Goal: Task Accomplishment & Management: Manage account settings

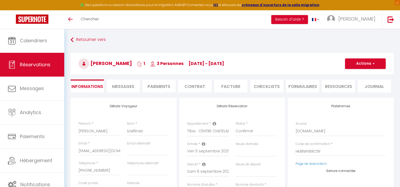
select select
select select "60769"
select select
select select "1"
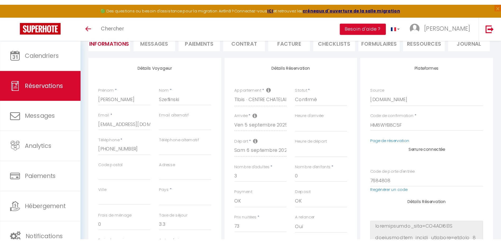
scroll to position [55, 0]
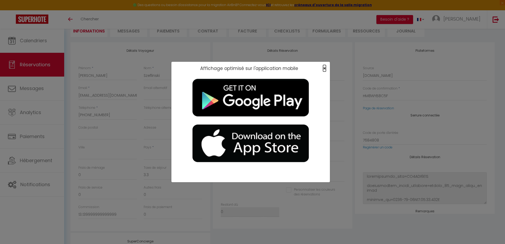
click at [324, 68] on span "×" at bounding box center [324, 68] width 3 height 7
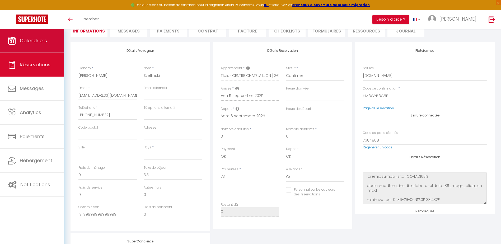
click at [35, 40] on span "Calendriers" at bounding box center [33, 40] width 27 height 7
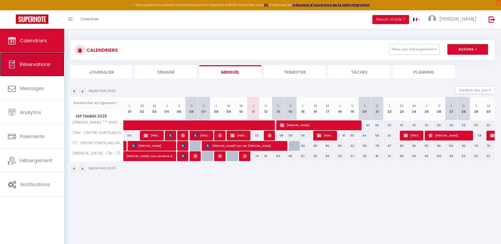
click at [29, 64] on span "Réservations" at bounding box center [35, 64] width 31 height 7
select select "not_cancelled"
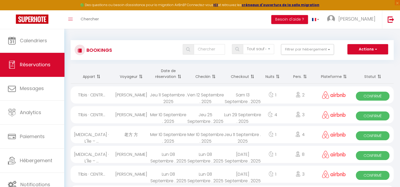
click at [169, 73] on th "Date de réservation" at bounding box center [168, 74] width 37 height 20
click at [168, 75] on th "Date de réservation" at bounding box center [168, 74] width 37 height 20
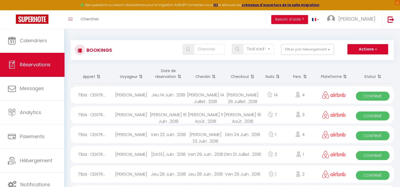
click at [168, 72] on th "Date de réservation" at bounding box center [168, 74] width 37 height 20
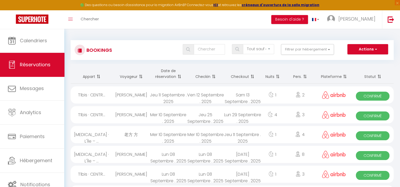
click at [370, 96] on span "Confirmé" at bounding box center [373, 96] width 34 height 9
select select "OK"
select select "1"
select select "0"
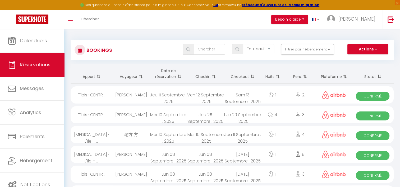
select select "1"
select select
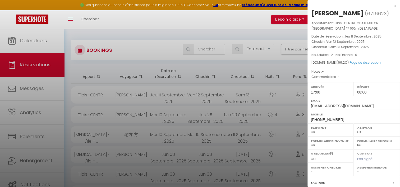
click at [240, 67] on div at bounding box center [200, 93] width 400 height 187
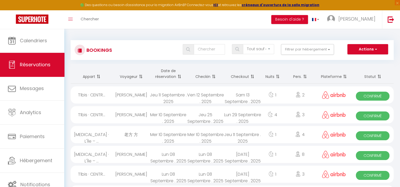
click at [366, 115] on span "Confirmé" at bounding box center [373, 115] width 34 height 9
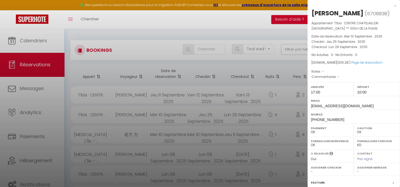
click at [198, 84] on div at bounding box center [200, 93] width 400 height 187
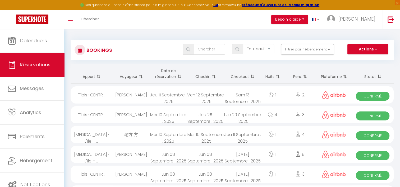
scroll to position [26, 0]
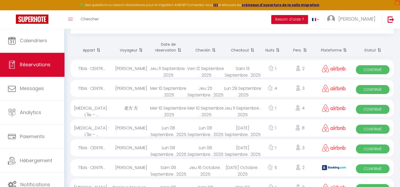
click at [361, 109] on span "Confirmé" at bounding box center [373, 109] width 34 height 9
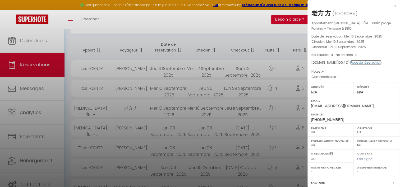
drag, startPoint x: 353, startPoint y: 64, endPoint x: 356, endPoint y: 64, distance: 3.3
drag, startPoint x: 206, startPoint y: 28, endPoint x: 143, endPoint y: 11, distance: 65.4
click at [206, 28] on div at bounding box center [200, 93] width 400 height 187
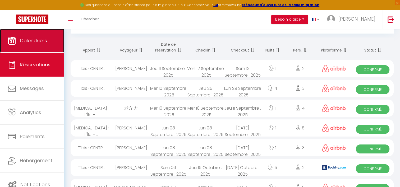
click at [35, 43] on span "Calendriers" at bounding box center [33, 40] width 27 height 7
